Goal: Information Seeking & Learning: Obtain resource

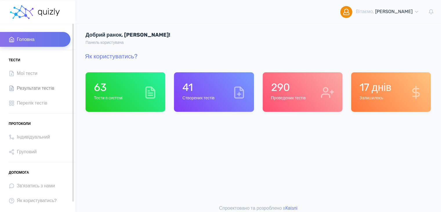
click at [43, 91] on span "Результати тестів" at bounding box center [35, 88] width 37 height 8
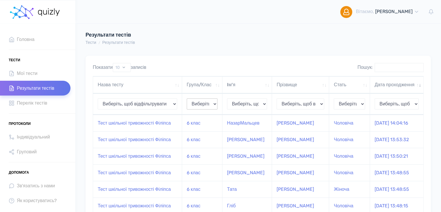
click at [208, 109] on select "Виберіть, щоб відфільтрувати 10 клас 6 клас 8-9клас 8 клас 9 клас 0 клас вчител…" at bounding box center [202, 103] width 31 height 11
select select "8 клас"
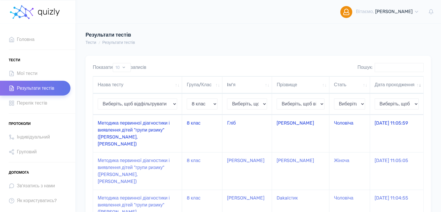
scroll to position [29, 0]
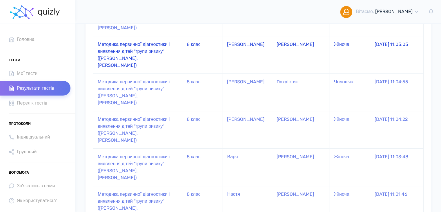
select select "8 клас"
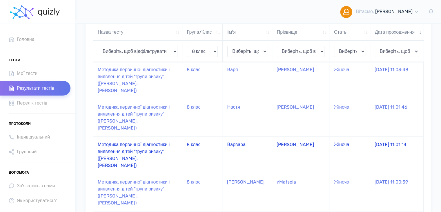
scroll to position [269, 0]
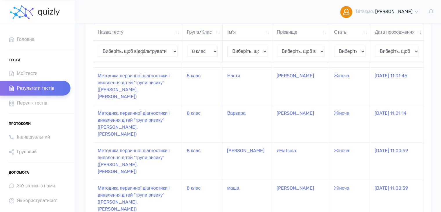
select select "8 клас"
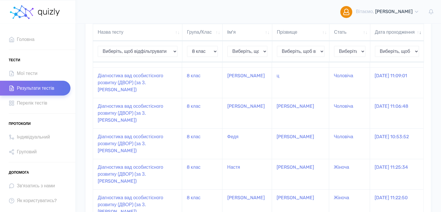
select select "8 клас"
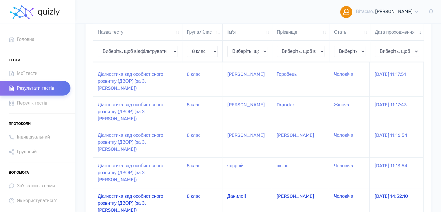
scroll to position [199, 0]
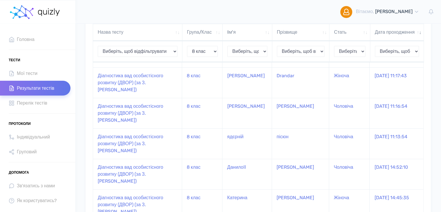
select select "8 клас"
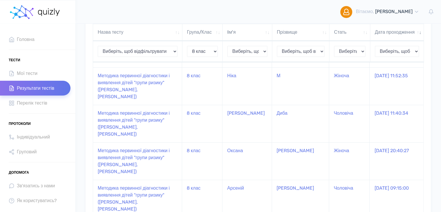
scroll to position [234, 0]
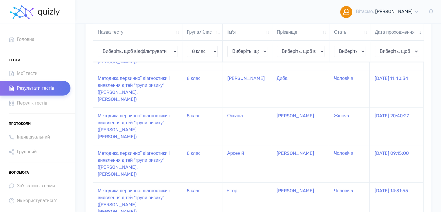
select select "8 клас"
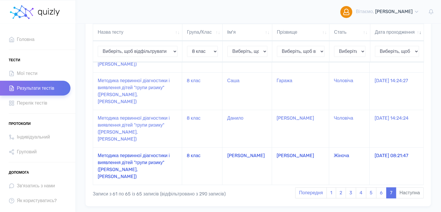
scroll to position [88, 0]
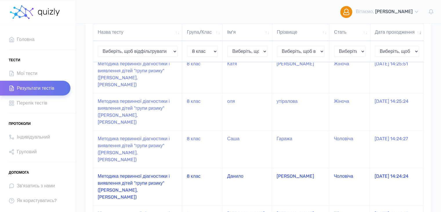
select select "8 клас"
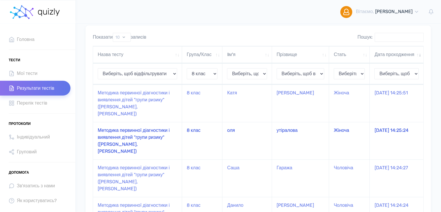
scroll to position [1, 0]
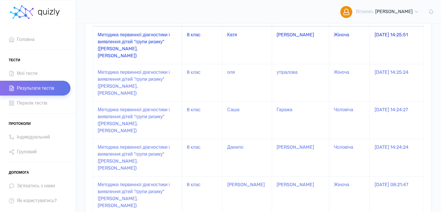
select select "8 клас"
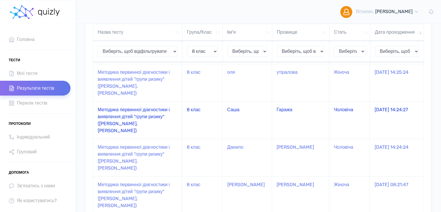
scroll to position [117, 0]
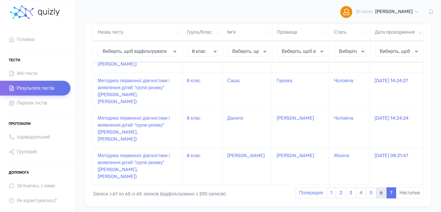
click at [378, 187] on link "6" at bounding box center [381, 192] width 10 height 11
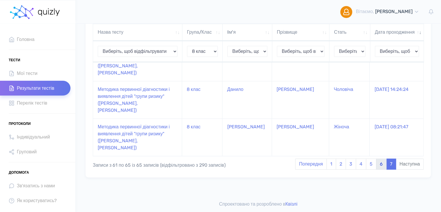
select select "8 клас"
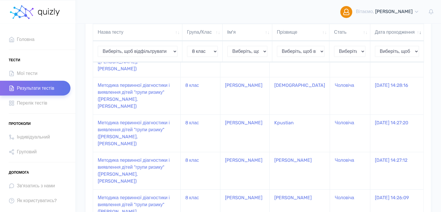
select select "8 клас"
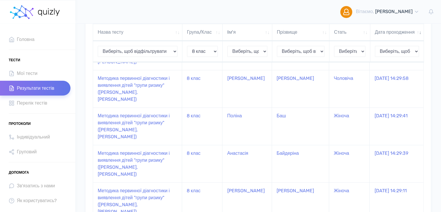
select select "8 клас"
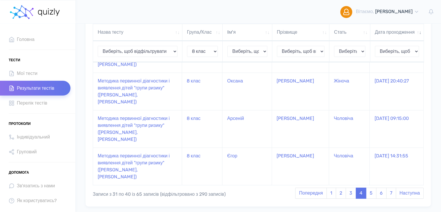
scroll to position [234, 0]
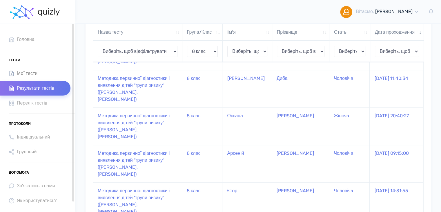
click at [34, 73] on span "Мої тести" at bounding box center [27, 73] width 21 height 8
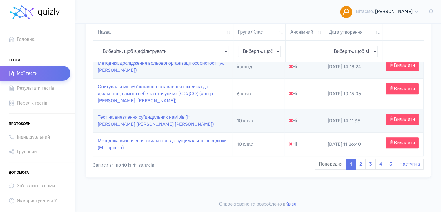
scroll to position [235, 0]
click at [257, 52] on select "Виберіть, щоб відфільтрувати 10 клас 6 клас 8-9клас 8 клас 9 клас 0 клас вчител…" at bounding box center [259, 51] width 43 height 11
select select "8-9клас"
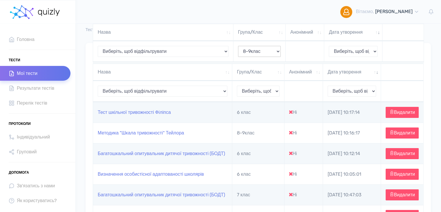
select select "8-9клас"
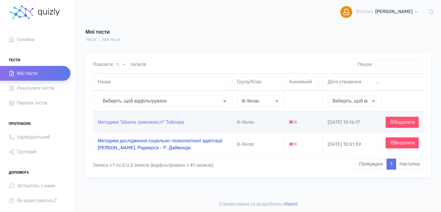
click at [201, 141] on link "Методика дослідження соціально-психологічної адаптації К. Роджерса - Р. Даймонда" at bounding box center [160, 144] width 125 height 12
type input "https://quizly.com.ua/quiz/55aHooI6Ozdkc"
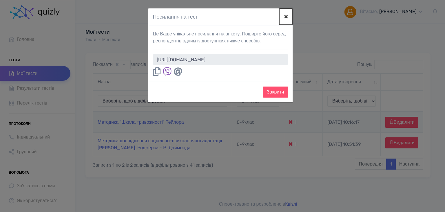
click at [286, 17] on button "×" at bounding box center [285, 16] width 13 height 16
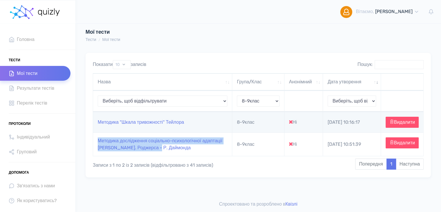
drag, startPoint x: 95, startPoint y: 136, endPoint x: 161, endPoint y: 150, distance: 66.7
click at [161, 150] on td "Методика дослідження соціально-психологічної адаптації К. Роджерса - Р. Даймонда" at bounding box center [162, 143] width 139 height 23
copy link "Методика дослідження соціально-психологічної адаптації К. Роджерса - Р. Даймонда"
click at [37, 103] on span "Перелік тестів" at bounding box center [32, 103] width 30 height 8
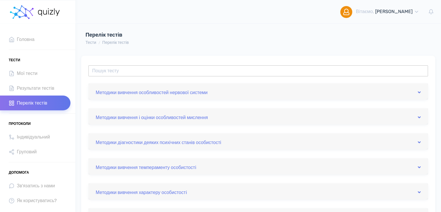
click at [133, 74] on input "text" at bounding box center [257, 70] width 339 height 11
type input "c"
type input "с"
type input "п"
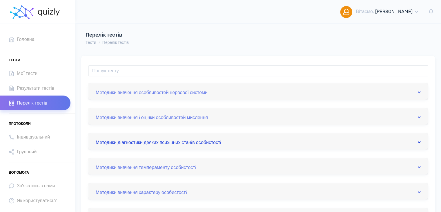
click at [227, 145] on link "Методики дiагностики деяких психiчних станiв особистостi" at bounding box center [258, 141] width 325 height 9
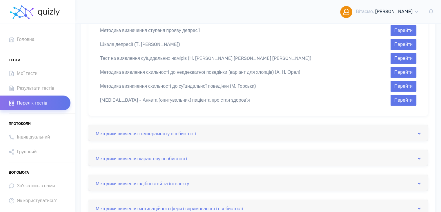
scroll to position [435, 0]
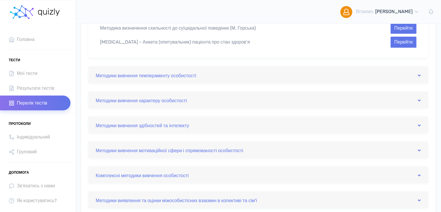
click at [197, 171] on div "Комплексні методики вивчення особистості" at bounding box center [257, 174] width 339 height 16
click at [197, 170] on link "Комплексні методики вивчення особистості" at bounding box center [258, 174] width 325 height 9
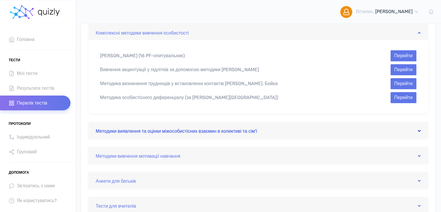
scroll to position [263, 0]
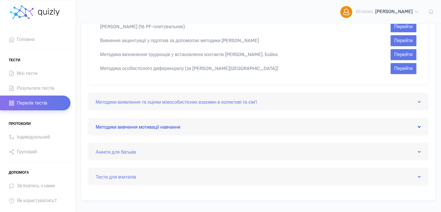
click at [228, 126] on link "Методики вивчення мотивації навчання" at bounding box center [258, 125] width 325 height 9
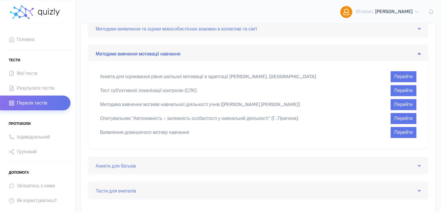
scroll to position [147, 0]
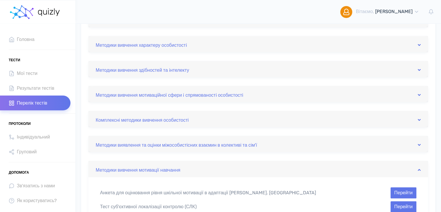
click at [202, 127] on div "Методики вивчення особливостей нервової системи Вивчення властивостей нервової …" at bounding box center [257, 124] width 339 height 377
click at [205, 116] on link "Комплексні методики вивчення особистості" at bounding box center [258, 118] width 325 height 9
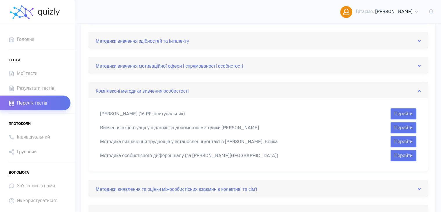
scroll to position [205, 0]
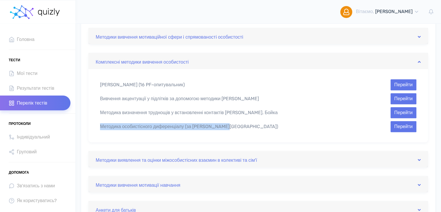
drag, startPoint x: 99, startPoint y: 126, endPoint x: 266, endPoint y: 121, distance: 167.6
click at [266, 121] on div "Методика особистісного диференціалу (за В. Б. Шапарь) Перейти" at bounding box center [258, 126] width 325 height 11
copy div "Методика особистісного диференціалу (за В. Б. Шапарь)"
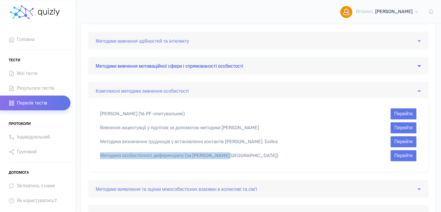
click at [128, 64] on link "Методики вивчення мотиваційної сфери i спрямованостi особистостi" at bounding box center [258, 64] width 325 height 9
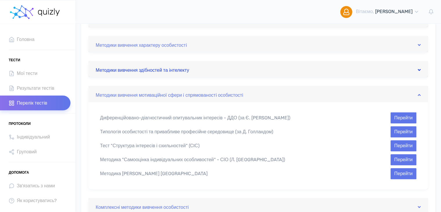
scroll to position [118, 0]
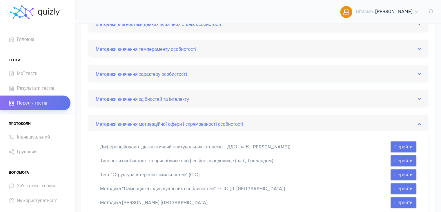
click at [99, 93] on div "Методики вивчення здiбностей та iнтелекту" at bounding box center [257, 98] width 339 height 16
click at [99, 94] on link "Методики вивчення здiбностей та iнтелекту" at bounding box center [258, 97] width 325 height 9
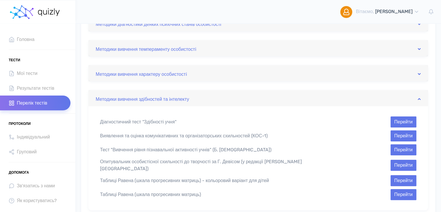
scroll to position [89, 0]
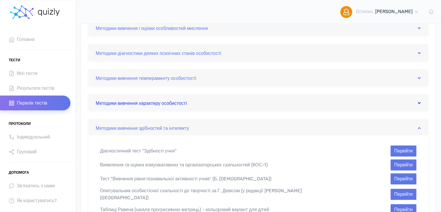
click at [109, 102] on link "Методики вивчення характеру особистостi" at bounding box center [258, 101] width 325 height 9
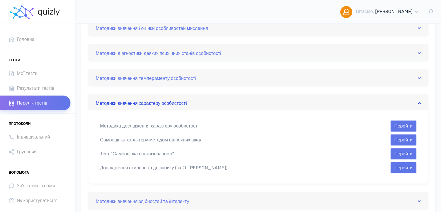
scroll to position [118, 0]
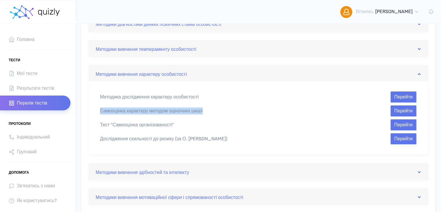
drag, startPoint x: 101, startPoint y: 109, endPoint x: 220, endPoint y: 112, distance: 119.2
click at [220, 112] on div "Самооцінка характеру методом оціночних шкал" at bounding box center [218, 110] width 244 height 7
copy div "Самооцінка характеру методом оціночних шкал"
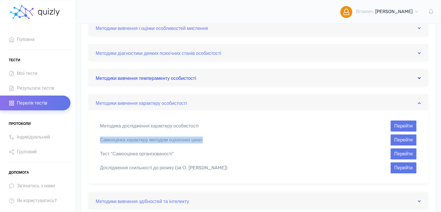
click at [157, 78] on link "Методики вивчення темпераменту особистостi" at bounding box center [258, 76] width 325 height 9
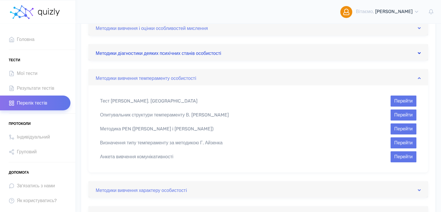
click at [157, 51] on link "Методики дiагностики деяких психiчних станiв особистостi" at bounding box center [258, 52] width 325 height 9
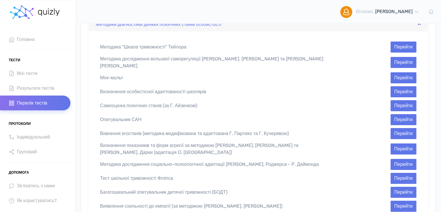
scroll to position [147, 0]
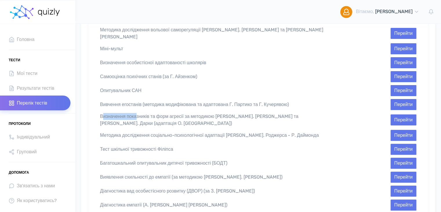
drag, startPoint x: 101, startPoint y: 114, endPoint x: 139, endPoint y: 113, distance: 37.7
click at [139, 113] on div "Визначення показників та форм агресії за методикою А. Басса та А. Дарки (адапта…" at bounding box center [218, 120] width 244 height 14
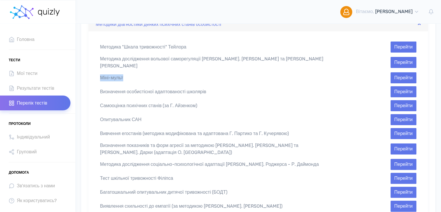
drag, startPoint x: 101, startPoint y: 72, endPoint x: 157, endPoint y: 74, distance: 56.0
click at [157, 74] on div "Міні-мульт" at bounding box center [218, 77] width 244 height 7
copy div "Міні-мульт"
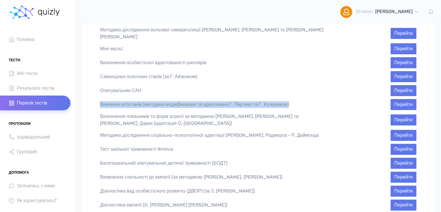
drag, startPoint x: 100, startPoint y: 99, endPoint x: 310, endPoint y: 102, distance: 209.9
click at [310, 102] on div "Вивчення егостанів (методика модифікована та адаптована Г. Партико та Г. Кучеря…" at bounding box center [218, 104] width 244 height 7
copy div "Вивчення егостанів (методика модифікована та адаптована Г. Партико та Г. Кучеря…"
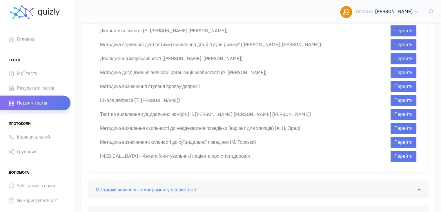
scroll to position [350, 0]
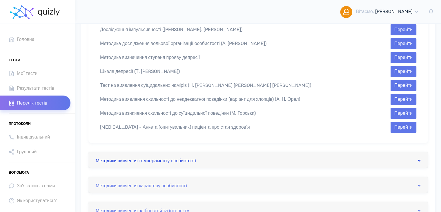
click at [237, 155] on link "Методики вивчення темпераменту особистостi" at bounding box center [258, 159] width 325 height 9
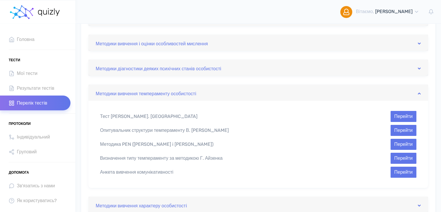
scroll to position [45, 0]
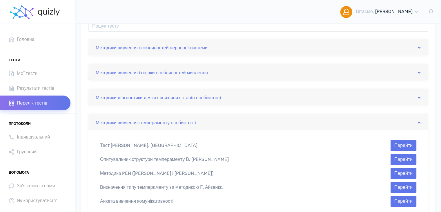
click at [239, 126] on div "Методики вивчення темпераменту особистостi" at bounding box center [257, 121] width 339 height 16
click at [421, 122] on div "Методики вивчення темпераменту особистостi" at bounding box center [257, 121] width 339 height 16
click at [417, 122] on link "Методики вивчення темпераменту особистостi" at bounding box center [258, 121] width 325 height 9
